Goal: Obtain resource: Obtain resource

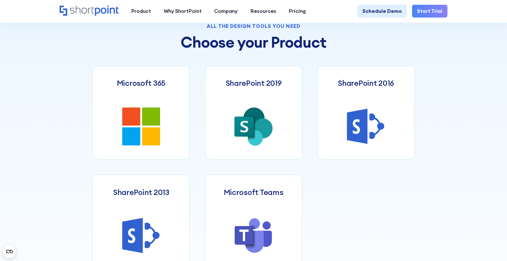
scroll to position [274, 0]
